Goal: Information Seeking & Learning: Learn about a topic

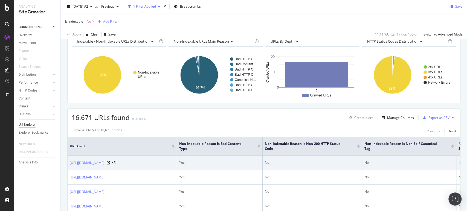
scroll to position [61, 0]
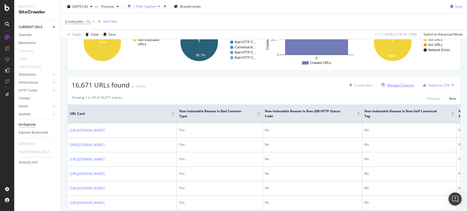
click at [402, 85] on div "Manage Columns" at bounding box center [400, 85] width 27 height 5
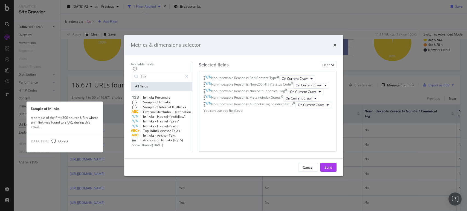
type input "link"
click at [161, 100] on span "Inlinks" at bounding box center [164, 102] width 11 height 5
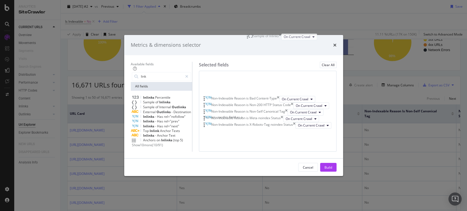
scroll to position [0, 0]
drag, startPoint x: 248, startPoint y: 162, endPoint x: 248, endPoint y: 49, distance: 113.5
click at [248, 49] on body "Analytics SiteCrawler CURRENT URLS Overview Movements Segments Visits Search En…" at bounding box center [233, 105] width 467 height 211
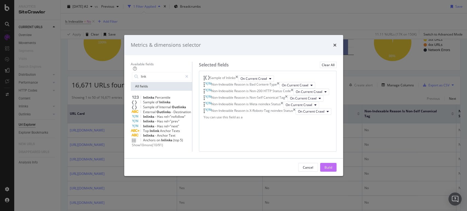
click at [332, 170] on div "Build" at bounding box center [328, 167] width 8 height 5
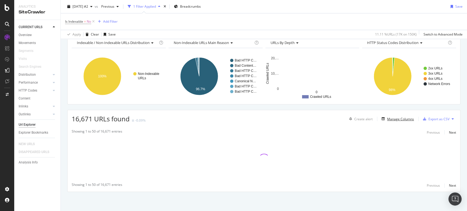
scroll to position [26, 0]
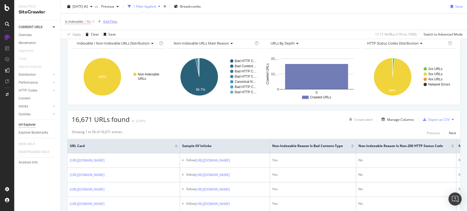
click at [108, 21] on div "Add Filter" at bounding box center [110, 21] width 14 height 5
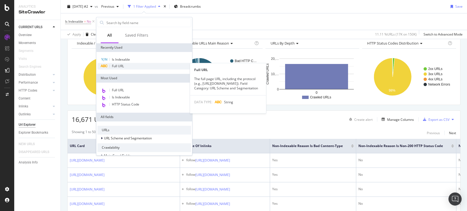
click at [123, 65] on span "Full URL" at bounding box center [118, 66] width 12 height 5
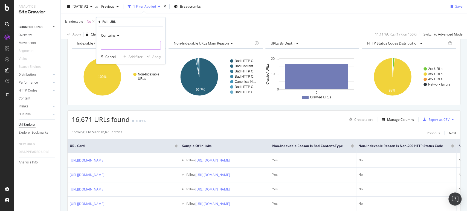
click at [115, 42] on input "text" at bounding box center [131, 45] width 60 height 9
type input "/buy/"
click at [159, 58] on div "Apply" at bounding box center [156, 56] width 8 height 5
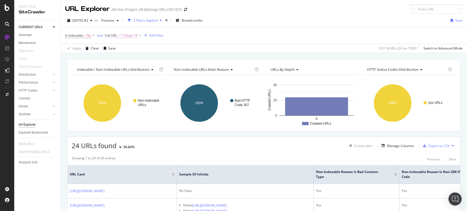
click at [132, 35] on span "^.*/buy/.*$" at bounding box center [128, 36] width 17 height 8
click at [133, 58] on input "/buy/" at bounding box center [136, 58] width 52 height 9
type input "product_"
click at [170, 66] on div "Contains product_ Cancel Add filter Apply" at bounding box center [140, 57] width 69 height 37
click at [167, 68] on div "Apply" at bounding box center [166, 69] width 8 height 5
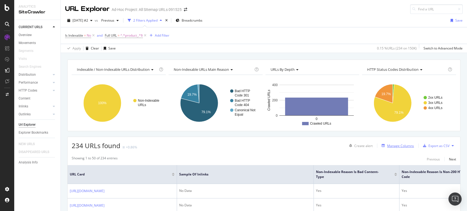
click at [399, 143] on div "Manage Columns" at bounding box center [396, 146] width 34 height 6
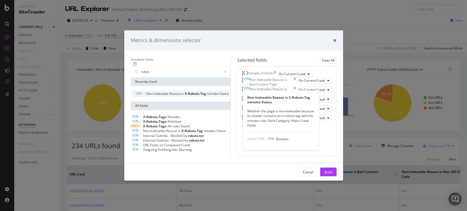
type input "robot"
click at [192, 91] on span "X-Robots-Tag" at bounding box center [196, 93] width 22 height 5
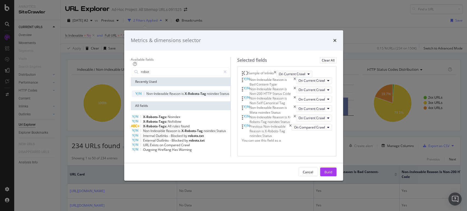
click at [192, 91] on span "X-Robots-Tag" at bounding box center [196, 93] width 22 height 5
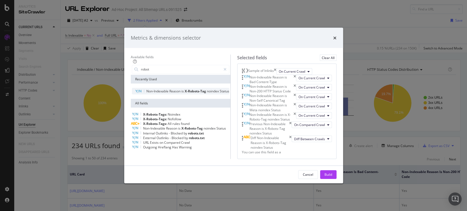
scroll to position [68, 0]
click at [292, 150] on div "Diff Non-Indexable Reason is X-Robots-Tag noindex Status" at bounding box center [267, 143] width 50 height 14
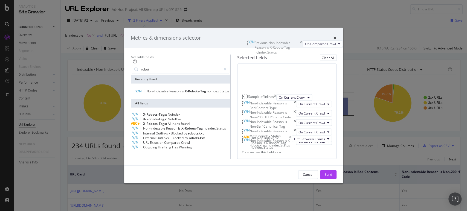
scroll to position [0, 0]
drag, startPoint x: 250, startPoint y: 133, endPoint x: 251, endPoint y: 57, distance: 76.6
click at [251, 57] on body "Analytics SiteCrawler CURRENT URLS Overview Movements Segments Visits Search En…" at bounding box center [233, 105] width 467 height 211
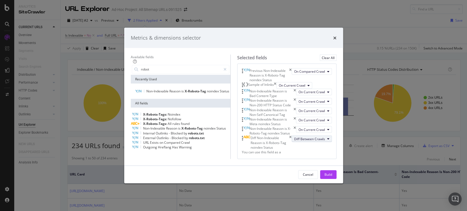
scroll to position [86, 0]
click at [292, 143] on icon "times" at bounding box center [290, 143] width 2 height 14
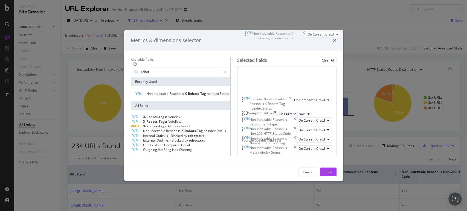
scroll to position [0, 0]
drag, startPoint x: 251, startPoint y: 140, endPoint x: 253, endPoint y: 59, distance: 81.2
click at [253, 59] on body "Analytics SiteCrawler CURRENT URLS Overview Movements Segments Visits Search En…" at bounding box center [233, 105] width 467 height 211
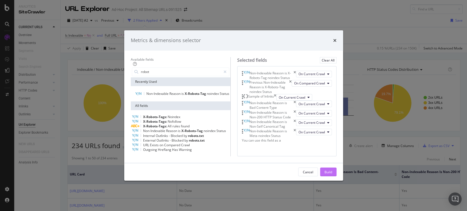
click at [336, 176] on button "Build" at bounding box center [328, 172] width 16 height 9
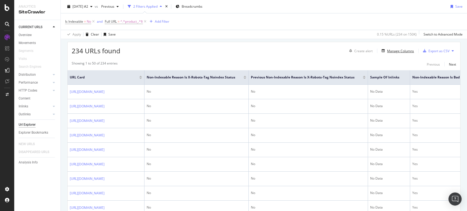
scroll to position [61, 0]
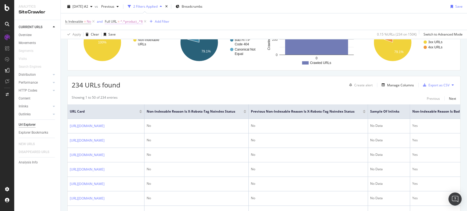
click at [123, 22] on span "^.*product_.*$" at bounding box center [131, 22] width 22 height 8
click at [123, 34] on span "Contains" at bounding box center [117, 34] width 14 height 5
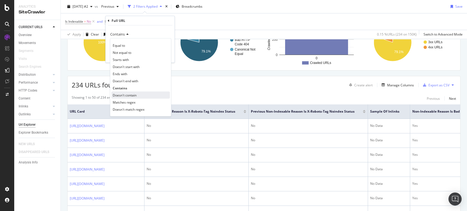
click at [129, 94] on span "Doesn't contain" at bounding box center [125, 95] width 24 height 5
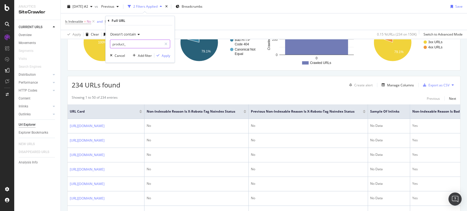
click at [133, 44] on input "product_" at bounding box center [136, 44] width 52 height 9
type input "[URL]"
click at [161, 55] on div "button" at bounding box center [157, 55] width 7 height 3
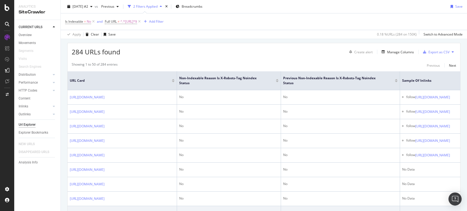
scroll to position [61, 0]
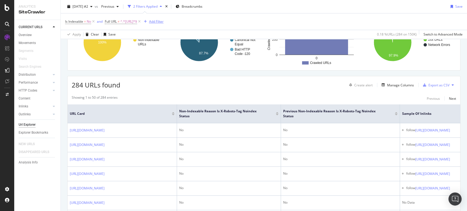
click at [164, 21] on div "Add Filter" at bounding box center [156, 21] width 14 height 5
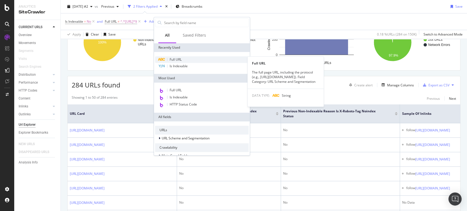
click at [181, 59] on span "Full URL" at bounding box center [176, 59] width 12 height 5
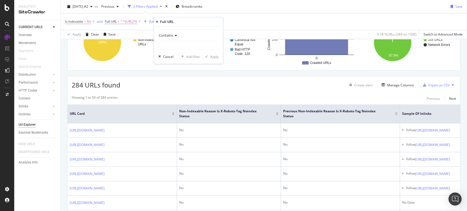
click at [173, 33] on span "Contains" at bounding box center [166, 35] width 14 height 5
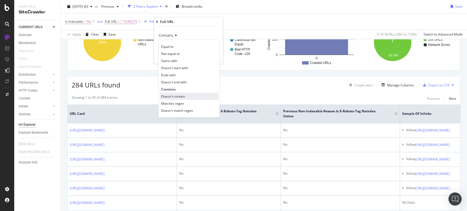
click at [175, 94] on span "Doesn't contain" at bounding box center [173, 96] width 24 height 5
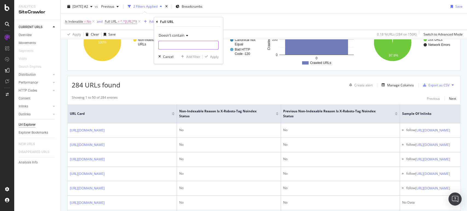
click at [173, 45] on input "text" at bounding box center [189, 45] width 60 height 9
type input "media.stapl"
click at [212, 54] on div "Doesn't contain media.stapl Cancel Add filter Apply" at bounding box center [188, 45] width 69 height 37
click at [212, 54] on div "Apply" at bounding box center [214, 56] width 8 height 5
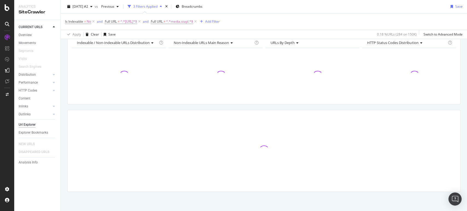
scroll to position [26, 0]
click at [220, 20] on div "Add Filter" at bounding box center [212, 21] width 14 height 5
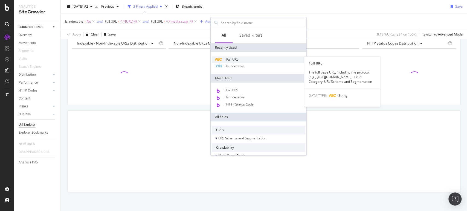
click at [236, 60] on span "Full URL" at bounding box center [232, 59] width 12 height 5
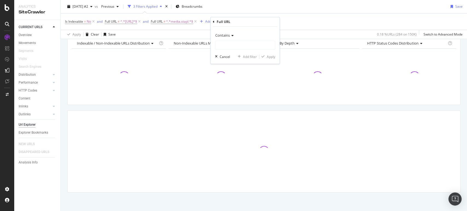
click at [223, 33] on span "Contains" at bounding box center [222, 35] width 14 height 5
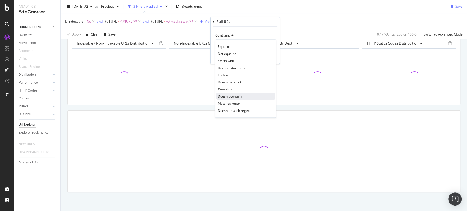
click at [228, 95] on span "Doesn't contain" at bounding box center [230, 96] width 24 height 5
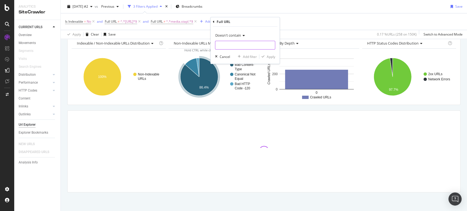
click at [234, 46] on input "text" at bounding box center [245, 45] width 60 height 9
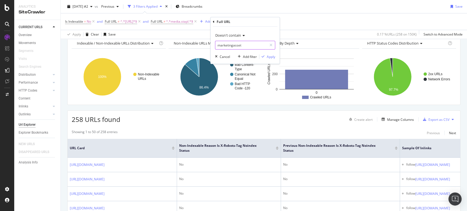
type input "marketingasset"
click at [266, 55] on div "button" at bounding box center [262, 56] width 7 height 3
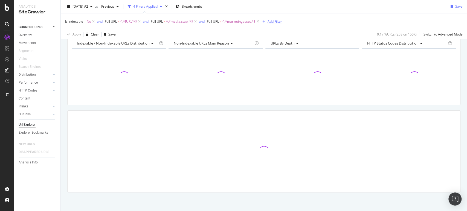
click at [282, 20] on div "Add Filter" at bounding box center [275, 21] width 14 height 5
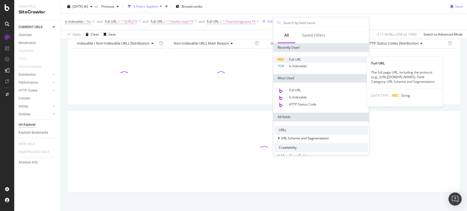
click at [290, 58] on span "Full URL" at bounding box center [295, 59] width 12 height 5
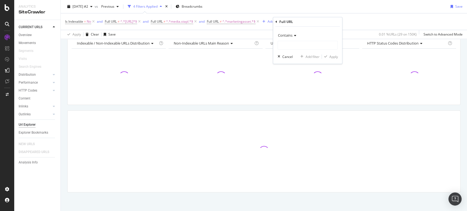
click at [290, 34] on span "Contains" at bounding box center [285, 35] width 14 height 5
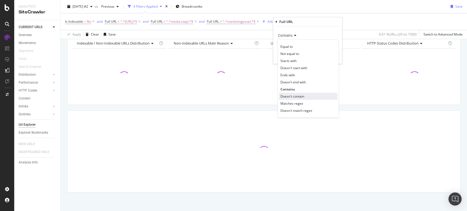
click at [291, 95] on span "Doesn't contain" at bounding box center [292, 96] width 24 height 5
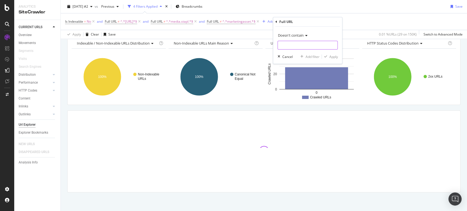
click at [290, 48] on input "text" at bounding box center [308, 45] width 60 height 9
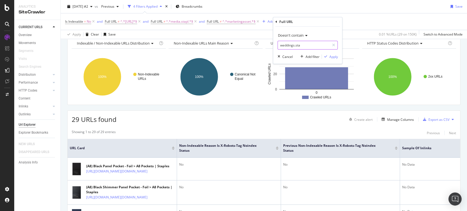
type input "weddings.sta"
click at [336, 55] on div "Apply" at bounding box center [333, 56] width 8 height 5
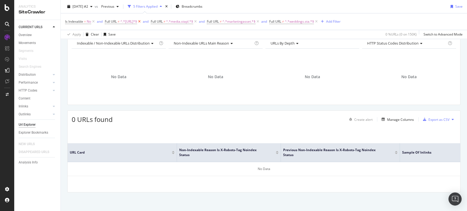
click at [142, 21] on icon at bounding box center [139, 21] width 5 height 5
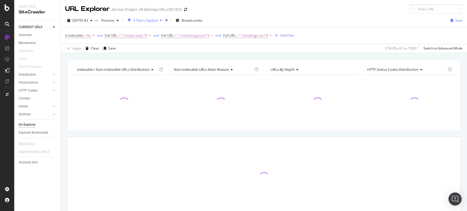
click at [151, 32] on span "Full URL ≠ ^.*media.stapl.*$" at bounding box center [128, 36] width 47 height 8
click at [151, 34] on icon at bounding box center [149, 35] width 5 height 5
click at [156, 34] on icon at bounding box center [155, 35] width 5 height 5
click at [152, 34] on icon at bounding box center [152, 35] width 5 height 5
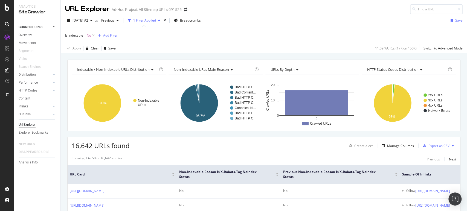
click at [114, 34] on div "Add Filter" at bounding box center [110, 35] width 14 height 5
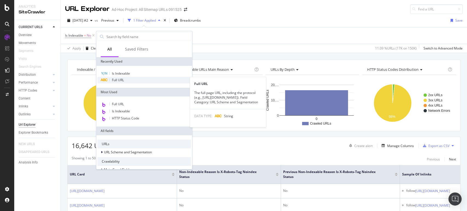
click at [120, 80] on span "Full URL" at bounding box center [118, 80] width 12 height 5
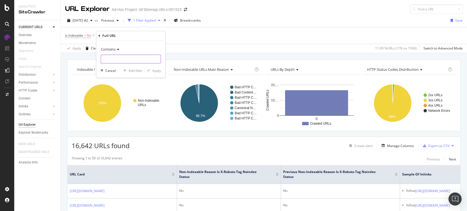
click at [123, 57] on input "text" at bounding box center [131, 59] width 60 height 9
type input "-Deal"
click at [155, 72] on div "Apply" at bounding box center [156, 70] width 8 height 5
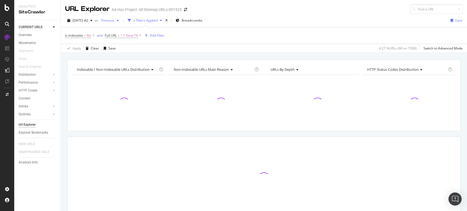
click at [114, 19] on span "Previous" at bounding box center [106, 20] width 15 height 5
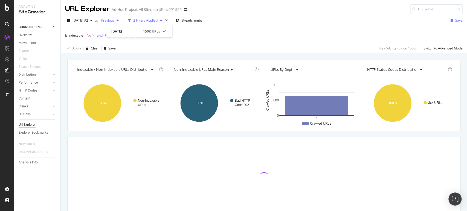
click at [114, 19] on span "Previous" at bounding box center [106, 20] width 15 height 5
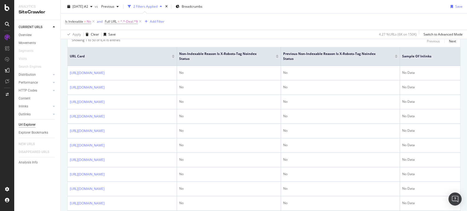
scroll to position [121, 0]
